Goal: Task Accomplishment & Management: Use online tool/utility

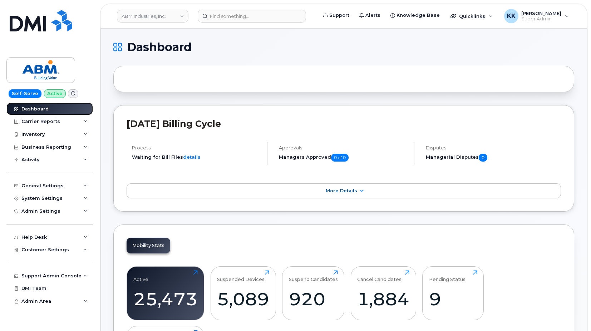
click at [41, 110] on div "Dashboard" at bounding box center [34, 109] width 27 height 6
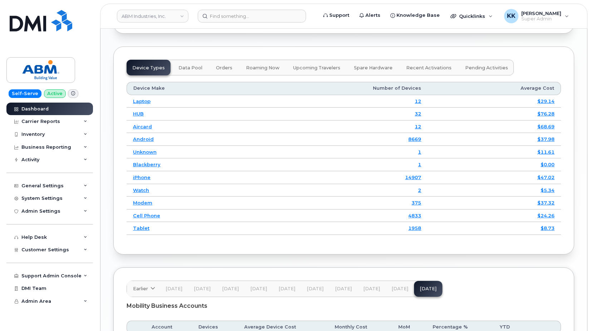
scroll to position [1148, 0]
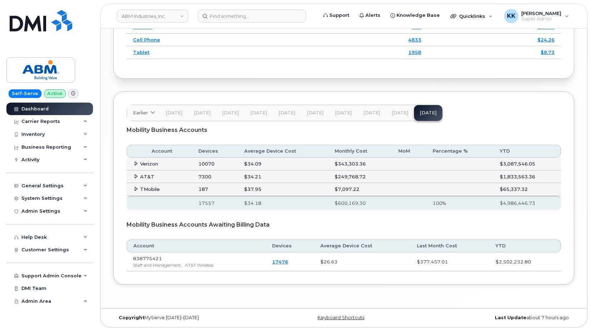
click at [134, 178] on icon at bounding box center [136, 176] width 5 height 5
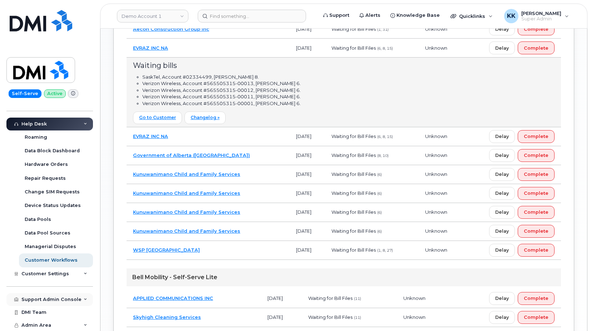
scroll to position [547, 0]
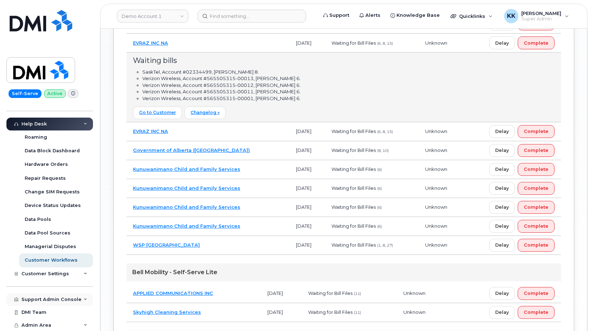
click at [46, 299] on div "Support Admin Console" at bounding box center [51, 300] width 60 height 6
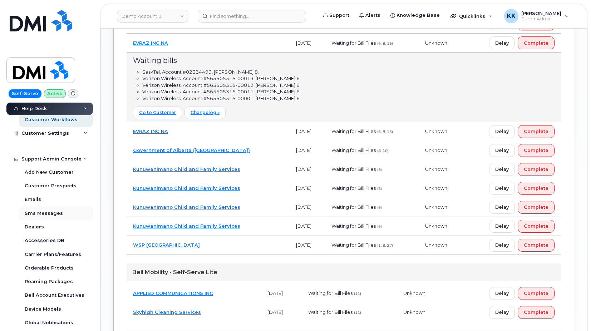
scroll to position [316, 0]
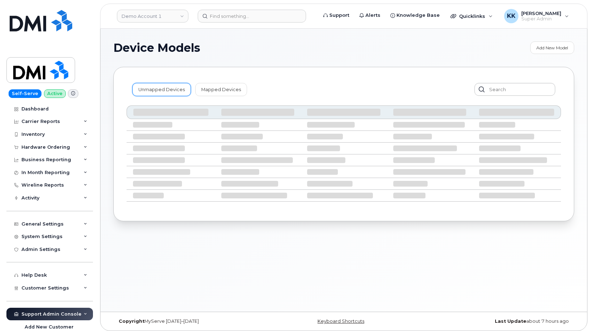
click at [165, 92] on link "Unmapped Devices" at bounding box center [161, 89] width 59 height 13
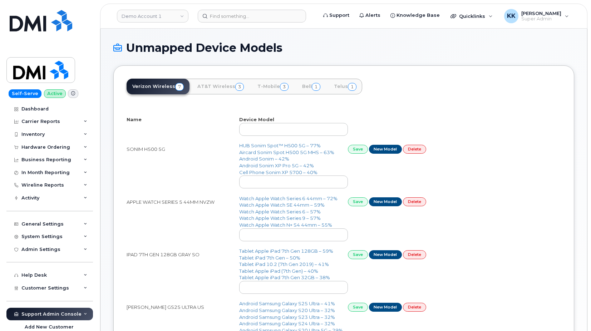
select select "25"
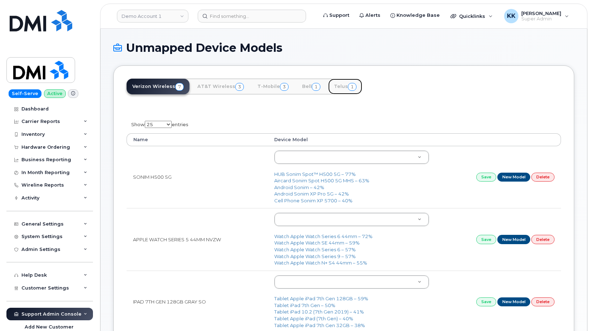
click at [337, 89] on link "Telus 1" at bounding box center [345, 87] width 34 height 16
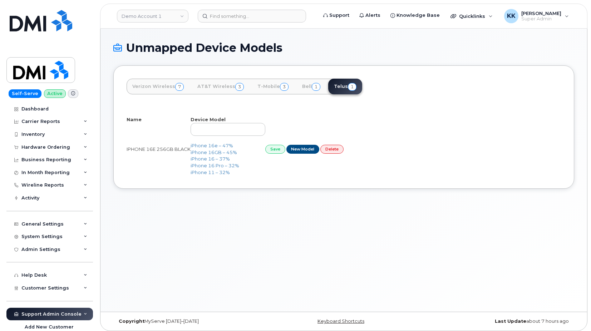
select select "25"
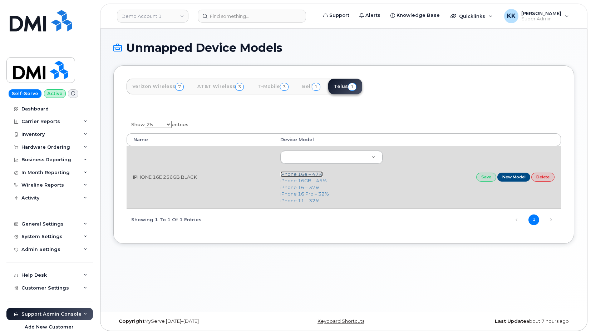
click at [297, 174] on link "iPhone 16e – 47%" at bounding box center [301, 174] width 43 height 6
type input "3304"
click at [481, 175] on link "Save" at bounding box center [486, 177] width 20 height 9
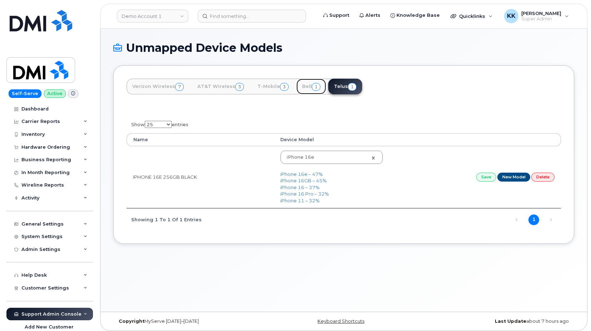
click at [304, 84] on link "Bell 1" at bounding box center [311, 87] width 30 height 16
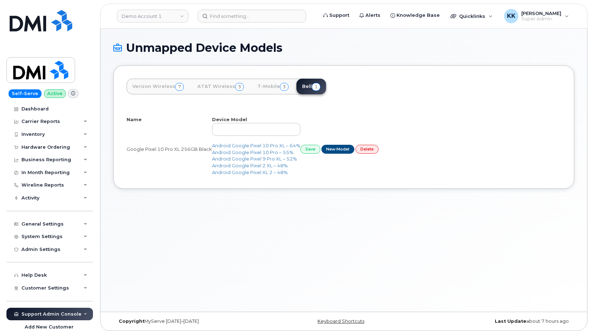
select select "25"
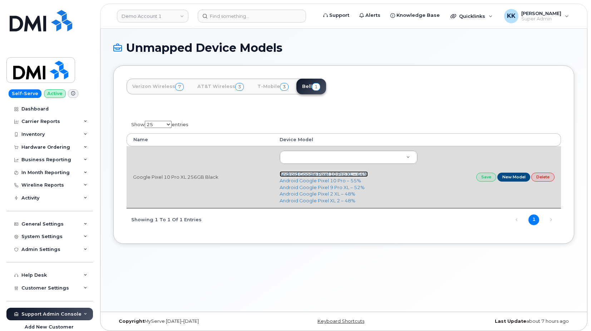
click at [321, 173] on link "Android Google Pixel 10 Pro XL – 64%" at bounding box center [324, 174] width 88 height 6
type input "3432"
click at [487, 177] on link "Save" at bounding box center [486, 177] width 20 height 9
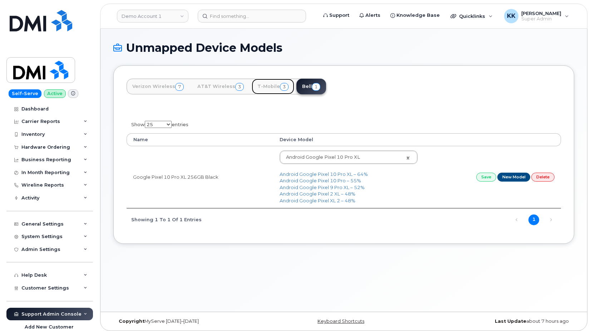
click at [266, 87] on link "T-Mobile 3" at bounding box center [273, 87] width 43 height 16
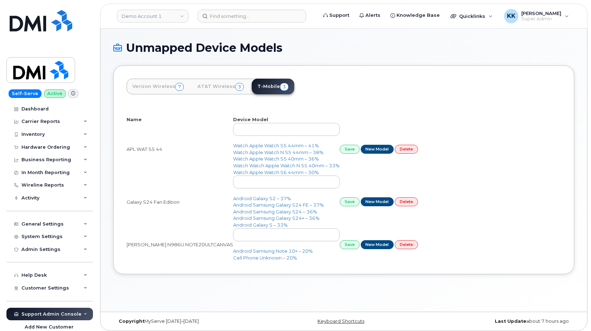
select select "25"
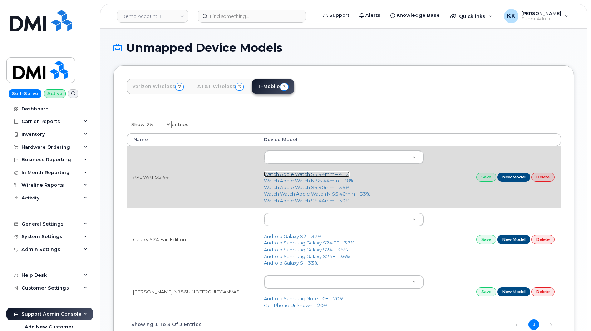
click at [300, 173] on link "Watch Apple Watch S5 44mm – 41%" at bounding box center [307, 174] width 86 height 6
type input "1743"
click at [480, 181] on link "Save" at bounding box center [486, 177] width 20 height 9
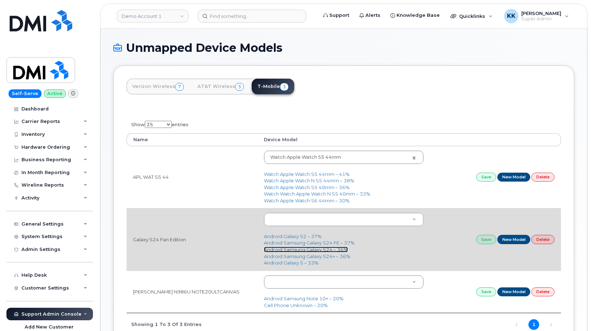
click at [326, 252] on link "Android Samsung Galaxy S24 – 36%" at bounding box center [306, 250] width 84 height 6
type input "3076"
click at [484, 241] on link "Save" at bounding box center [486, 239] width 20 height 9
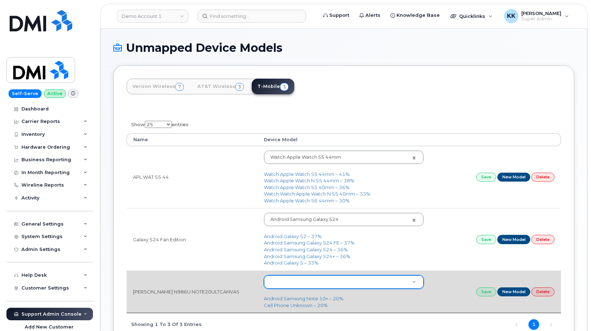
click at [292, 284] on body "Demo Account 1 Support Alerts Knowledge Base Quicklinks Suspend / Cancel Device…" at bounding box center [295, 197] width 591 height 395
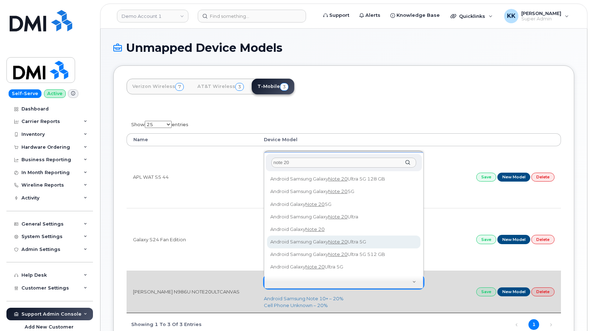
type input "note 20"
type input "2578"
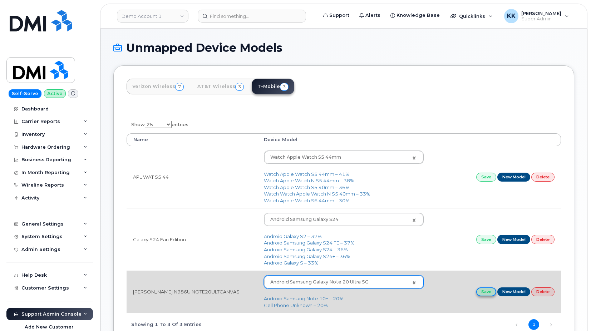
click at [485, 294] on link "Save" at bounding box center [486, 292] width 20 height 9
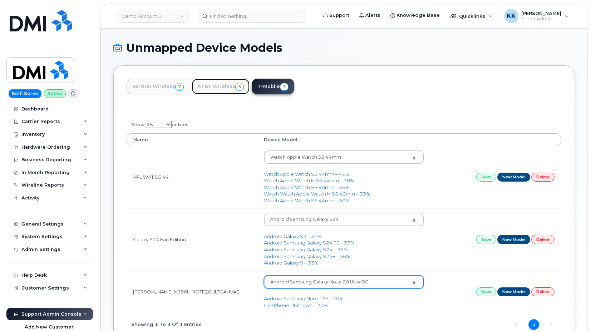
click at [214, 86] on link "AT&T Wireless 3" at bounding box center [221, 87] width 58 height 16
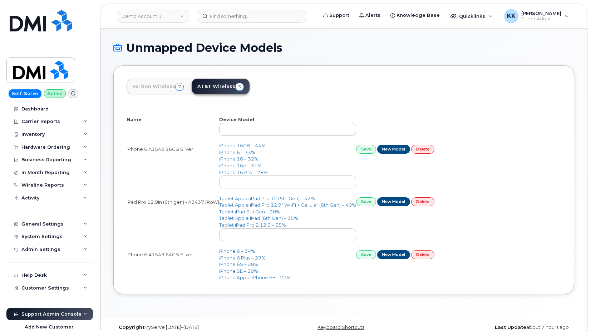
select select "25"
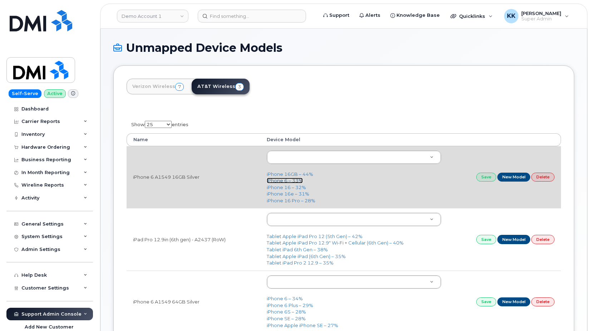
click at [284, 181] on link "iPhone 6 – 33%" at bounding box center [285, 181] width 36 height 6
type input "234"
click at [483, 179] on link "Save" at bounding box center [486, 177] width 20 height 9
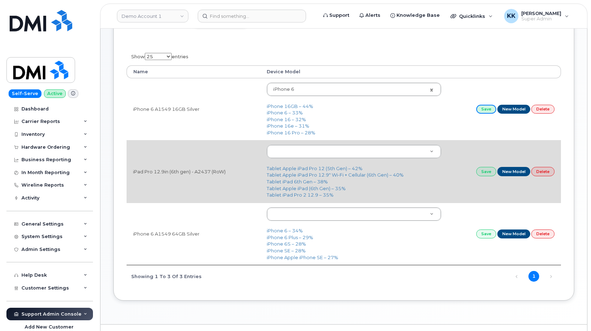
scroll to position [73, 0]
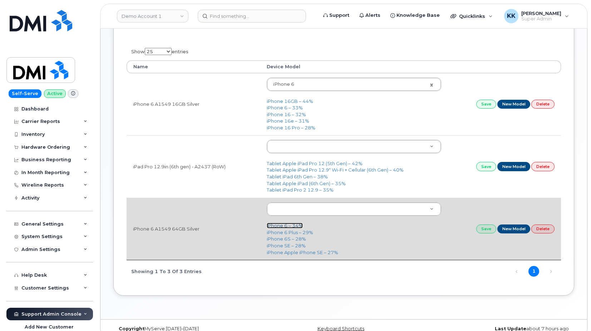
click at [277, 225] on link "iPhone 6 – 34%" at bounding box center [285, 226] width 36 height 6
type input "234"
click at [482, 226] on link "Save" at bounding box center [486, 229] width 20 height 9
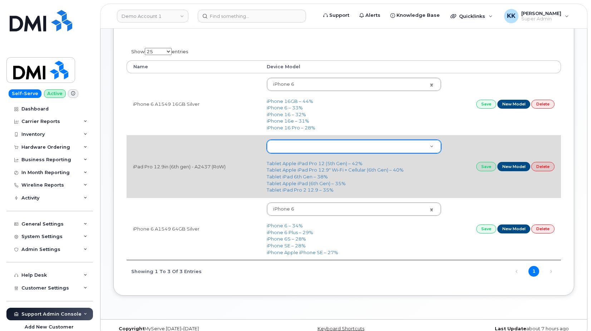
click at [296, 146] on body "Demo Account 1 Support Alerts Knowledge Base Quicklinks Suspend / Cancel Device…" at bounding box center [295, 134] width 591 height 415
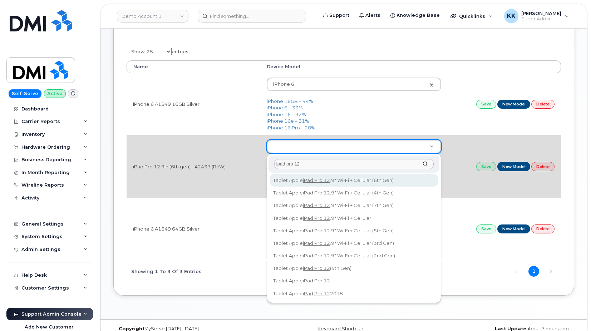
type input "ipad pro 12"
type input "3055"
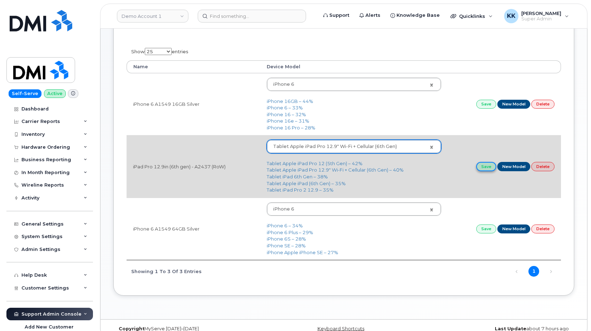
click at [483, 167] on link "Save" at bounding box center [486, 166] width 20 height 9
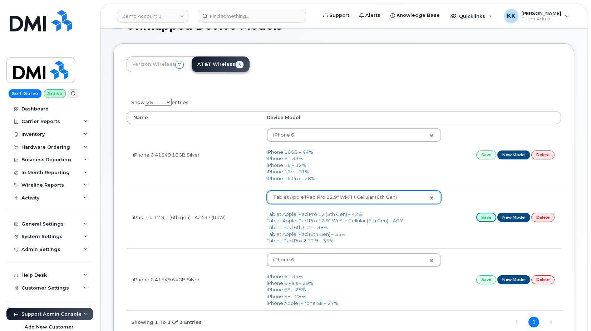
scroll to position [0, 0]
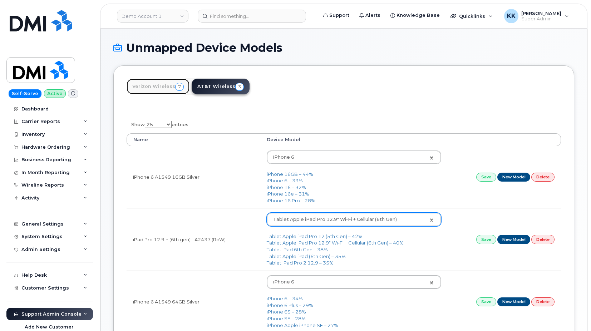
click at [172, 88] on link "Verizon Wireless 7" at bounding box center [158, 87] width 63 height 16
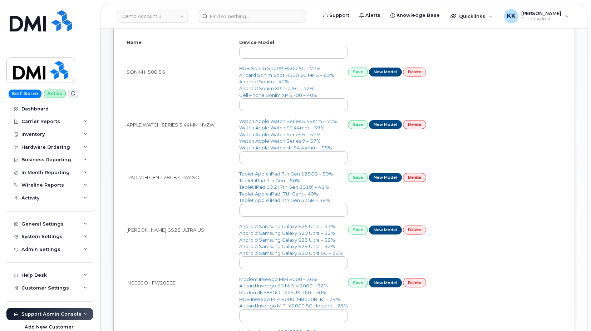
scroll to position [109, 0]
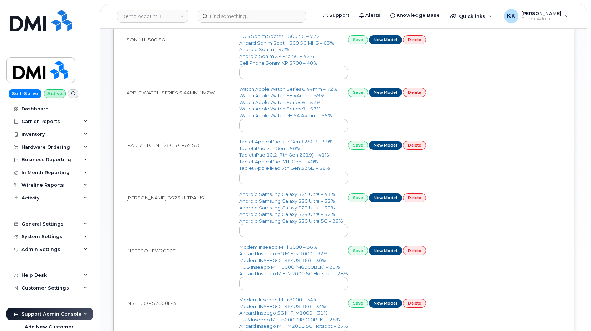
select select "25"
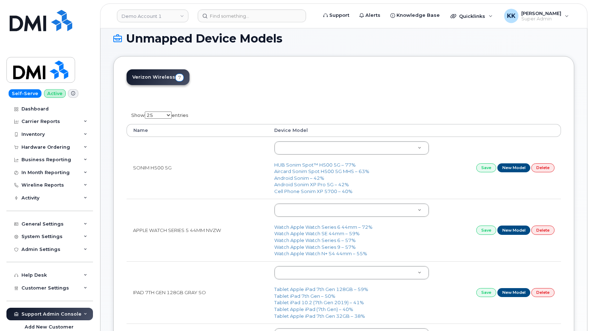
scroll to position [0, 0]
